Goal: Information Seeking & Learning: Understand process/instructions

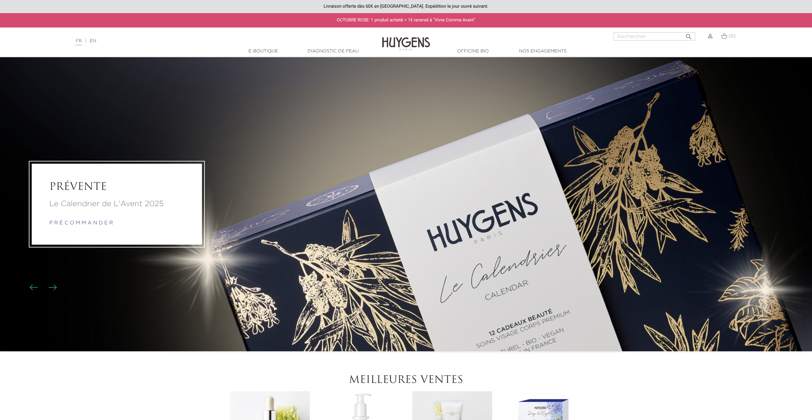
click at [324, 54] on link "Diagnostic de peau" at bounding box center [333, 51] width 64 height 7
click at [338, 52] on link "Diagnostic de peau" at bounding box center [333, 51] width 64 height 7
